Goal: Task Accomplishment & Management: Use online tool/utility

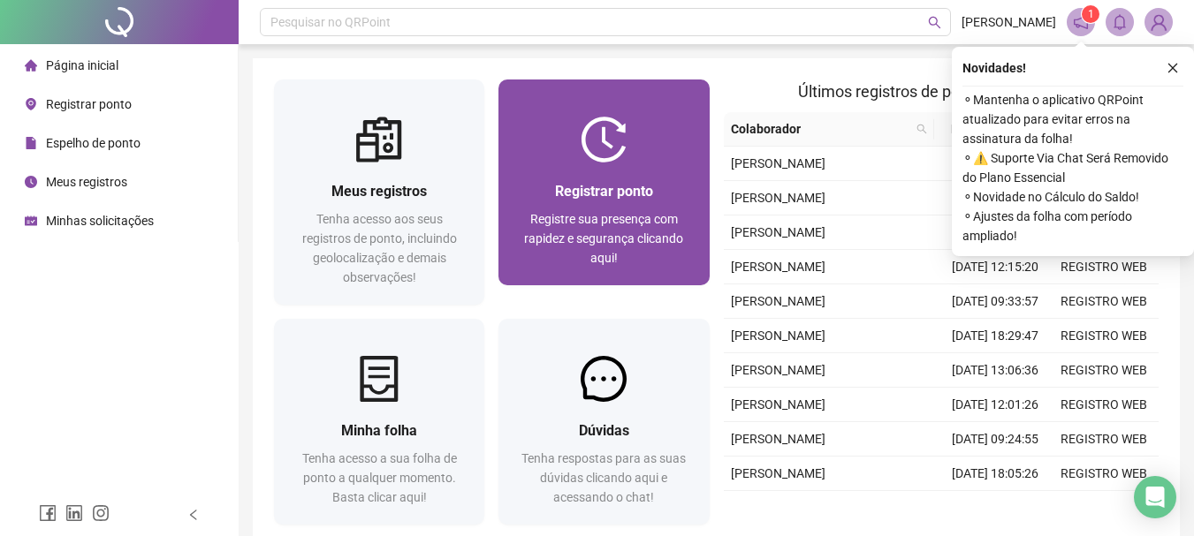
click at [638, 226] on span "Registre sua presença com rapidez e segurança clicando aqui!" at bounding box center [603, 238] width 159 height 53
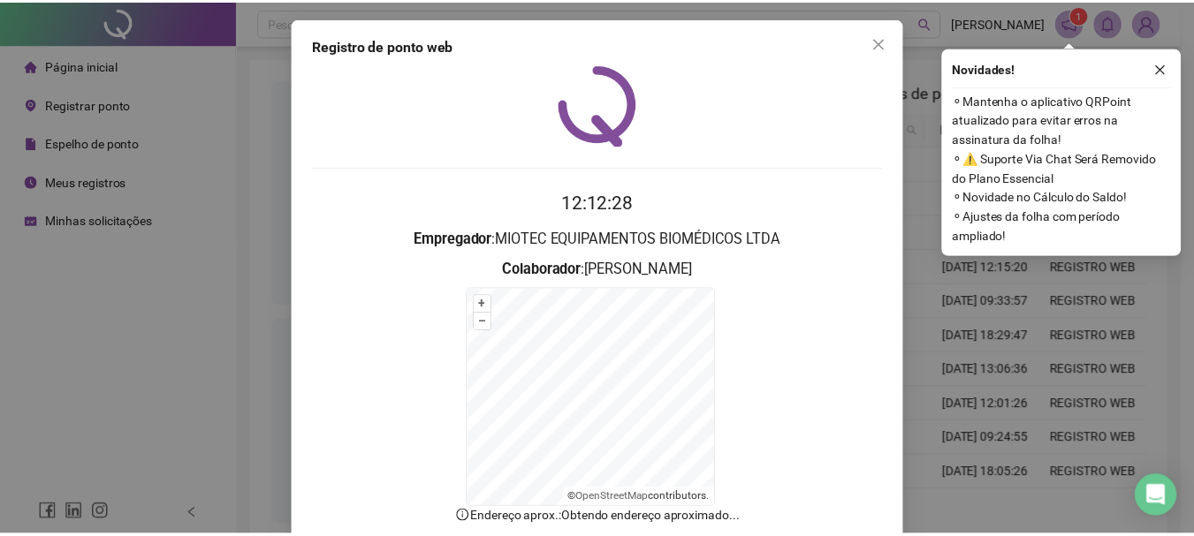
scroll to position [110, 0]
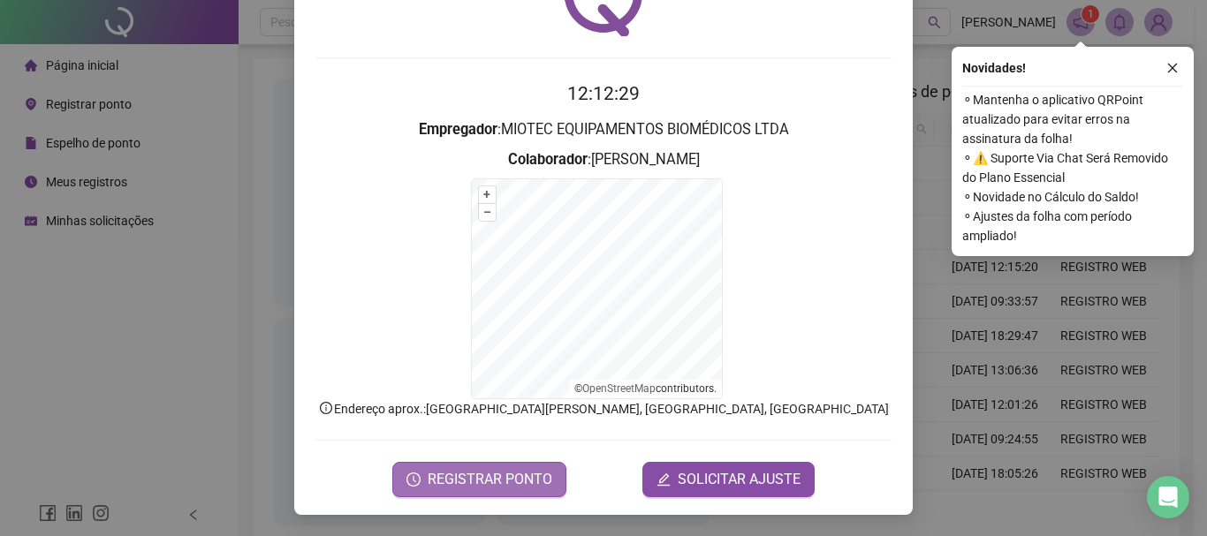
click at [495, 472] on span "REGISTRAR PONTO" at bounding box center [490, 479] width 125 height 21
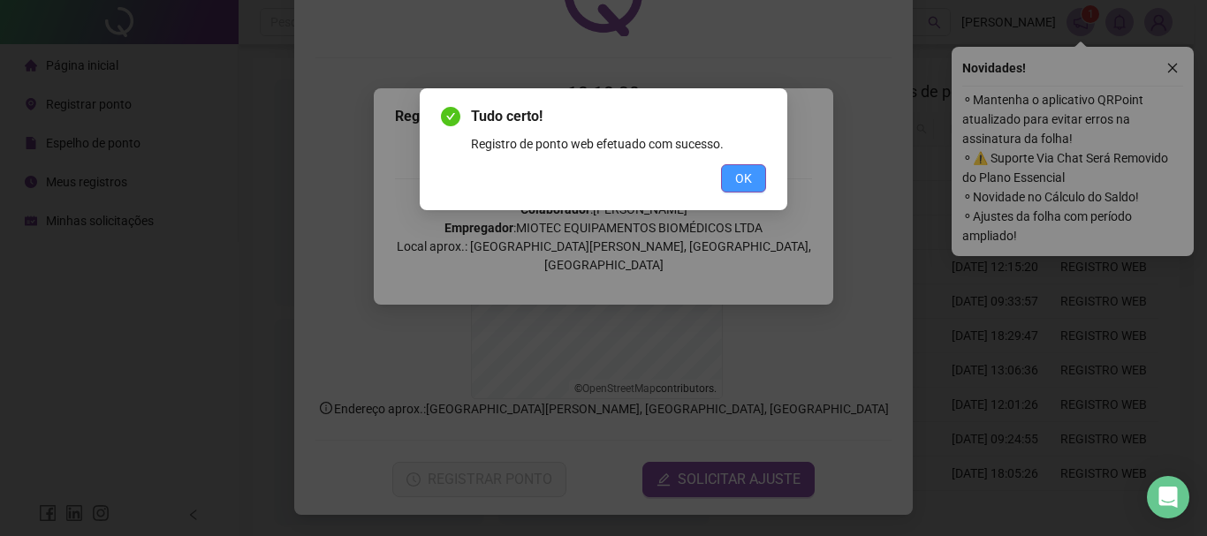
click at [738, 180] on span "OK" at bounding box center [743, 178] width 17 height 19
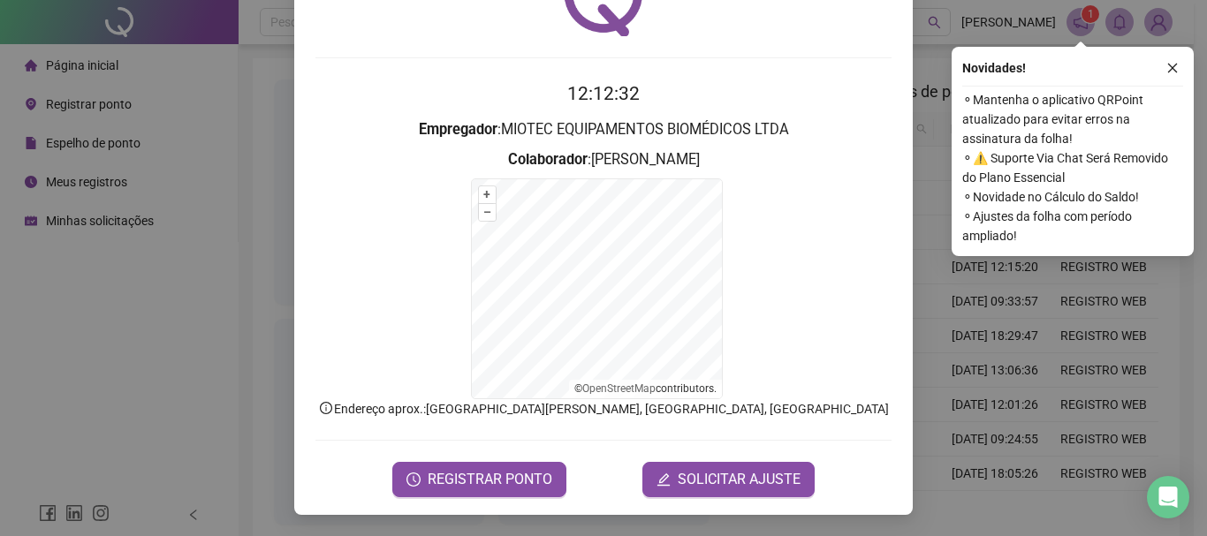
click at [187, 256] on div "Registro de ponto web 12:12:32 Empregador : MIOTEC EQUIPAMENTOS BIOMÉDICOS LTDA…" at bounding box center [603, 268] width 1207 height 536
